Goal: Navigation & Orientation: Find specific page/section

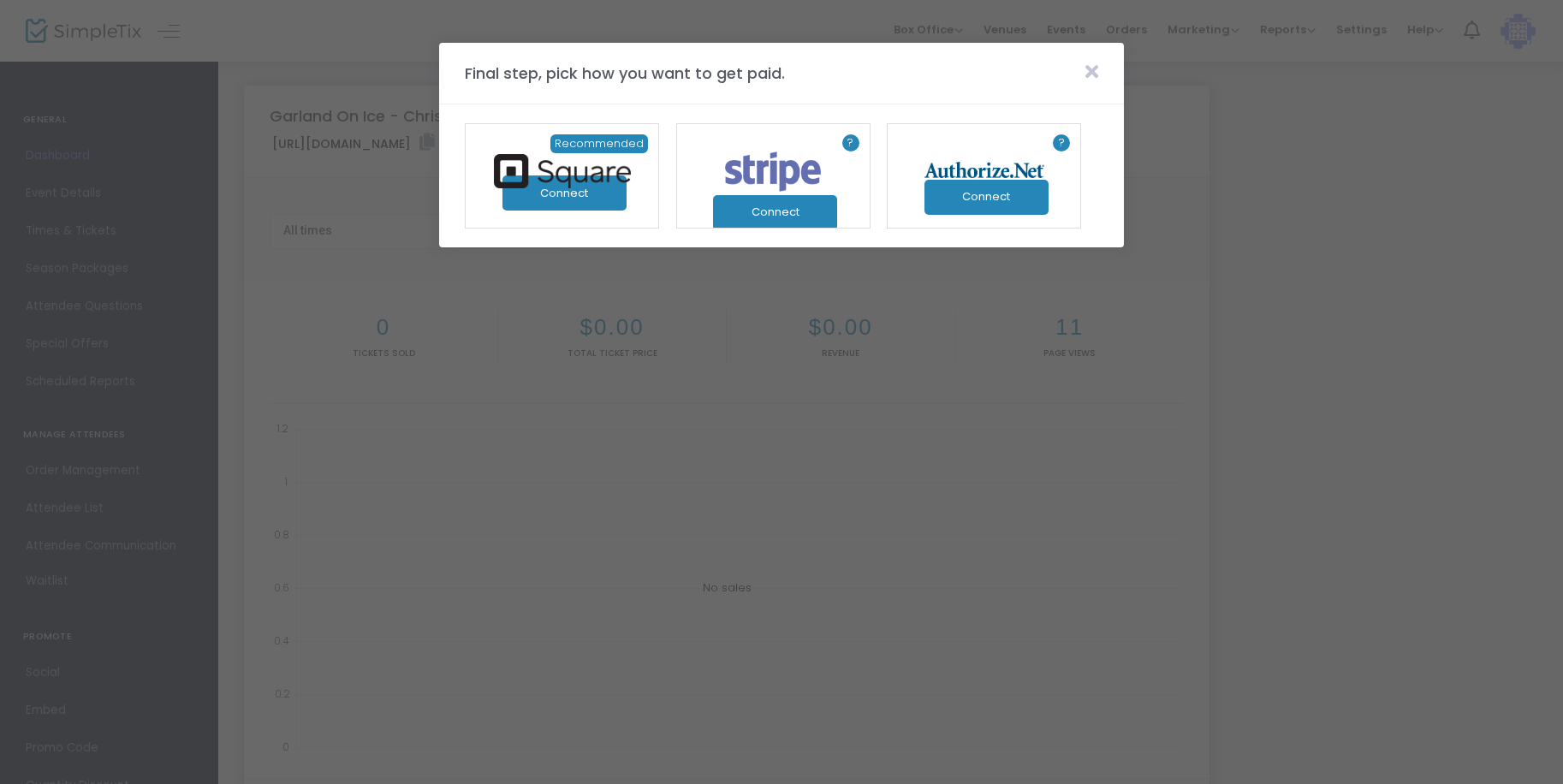
click at [574, 202] on button "Connect" at bounding box center [564, 193] width 124 height 35
